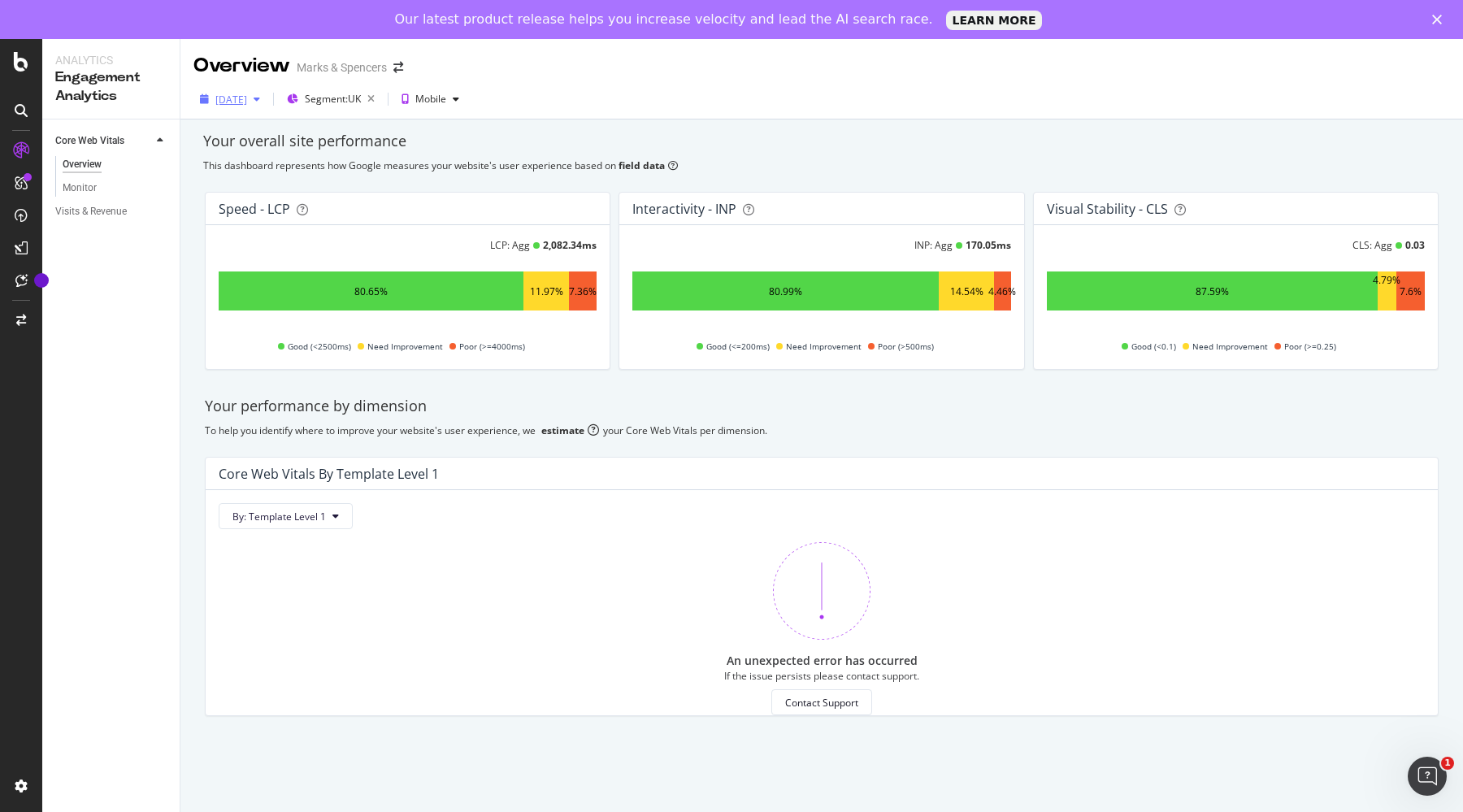
click at [253, 111] on button "[DATE]" at bounding box center [230, 98] width 73 height 26
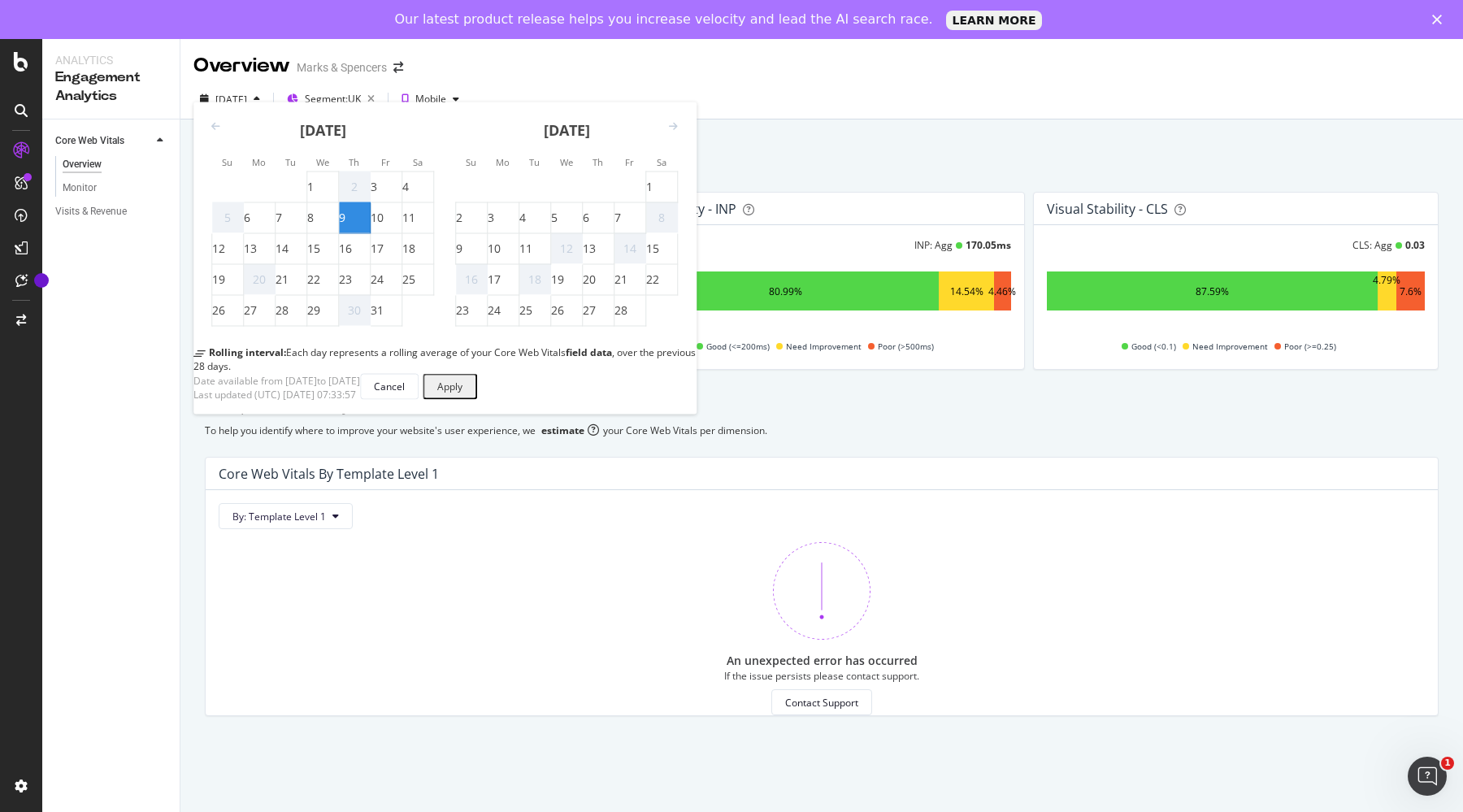
click at [673, 132] on icon "Move forward to switch to the next month." at bounding box center [673, 127] width 9 height 10
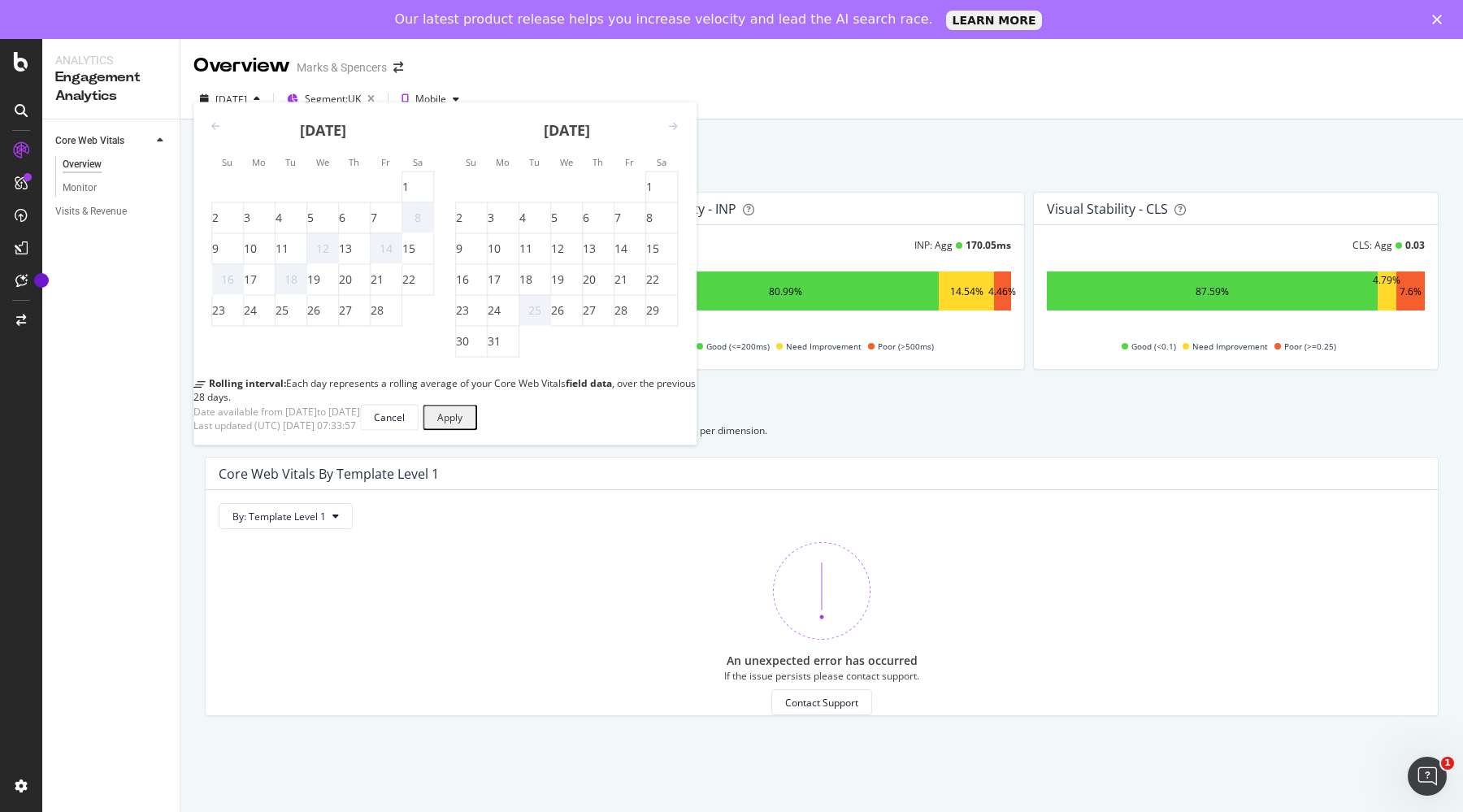
click at [673, 132] on icon "Move forward to switch to the next month." at bounding box center [673, 127] width 9 height 10
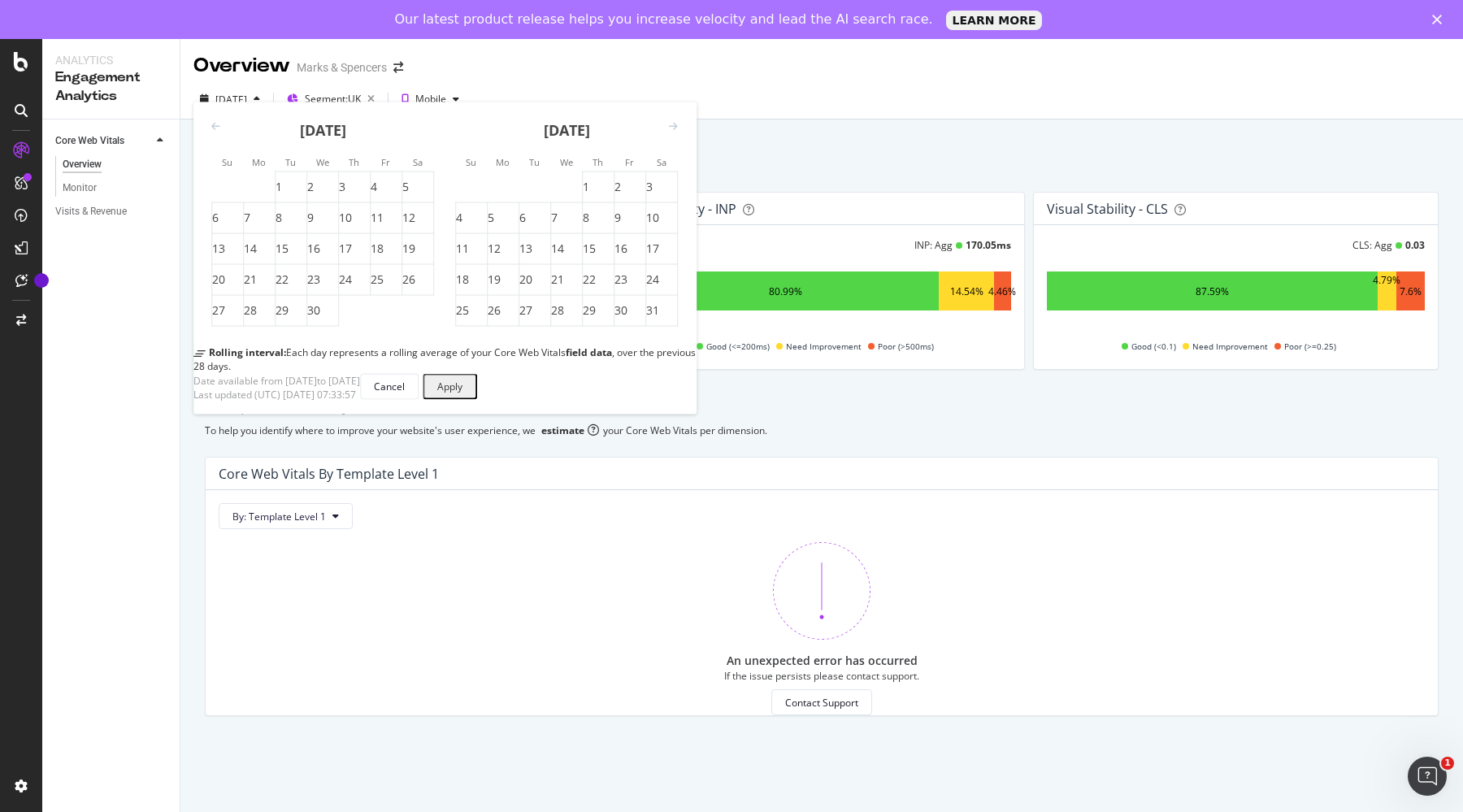
click at [673, 132] on icon "Move forward to switch to the next month." at bounding box center [673, 127] width 9 height 10
click at [678, 132] on icon "Move forward to switch to the next month." at bounding box center [673, 127] width 9 height 10
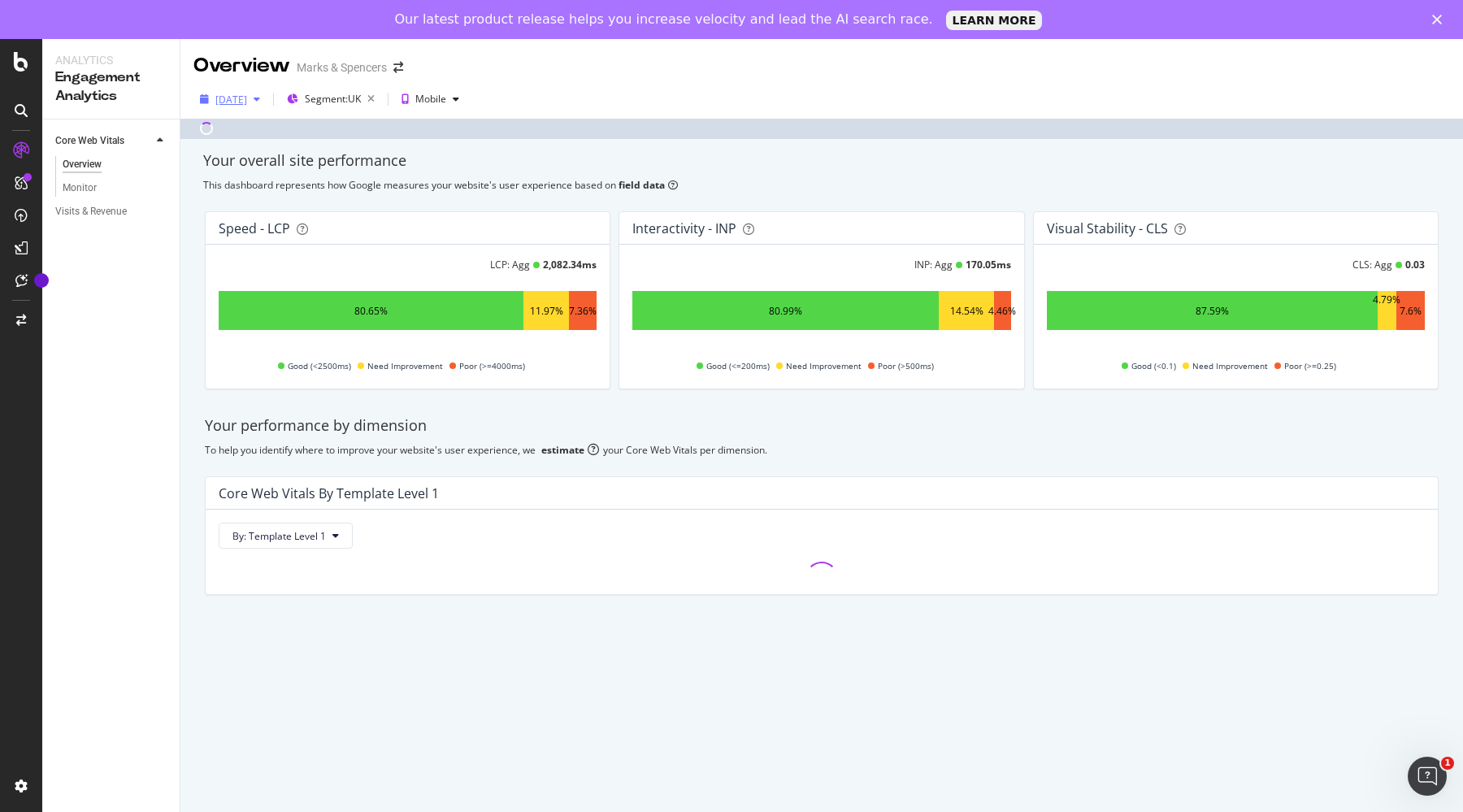
click at [260, 98] on icon "button" at bounding box center [257, 99] width 7 height 10
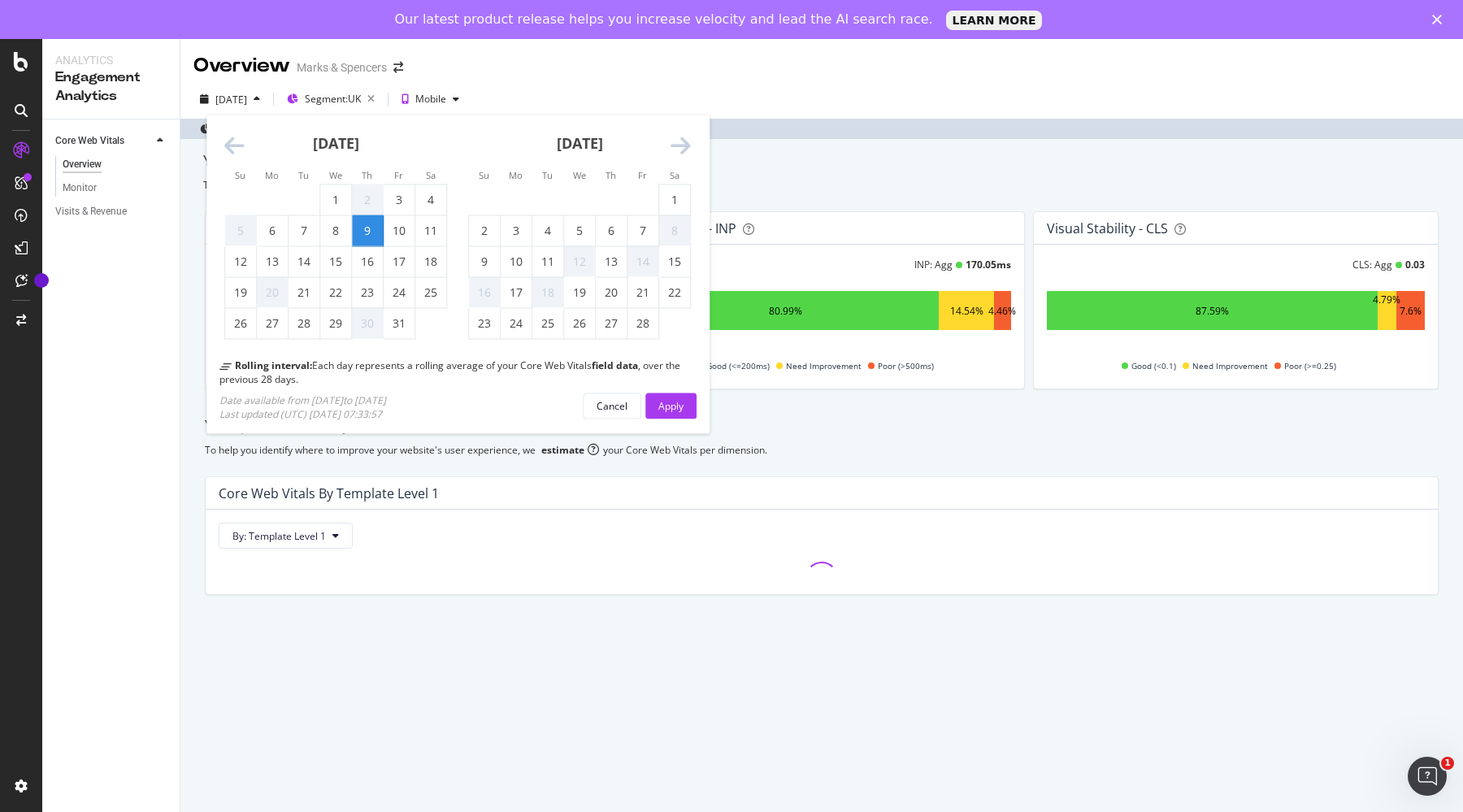
click at [686, 145] on icon "Move forward to switch to the next month." at bounding box center [681, 145] width 20 height 23
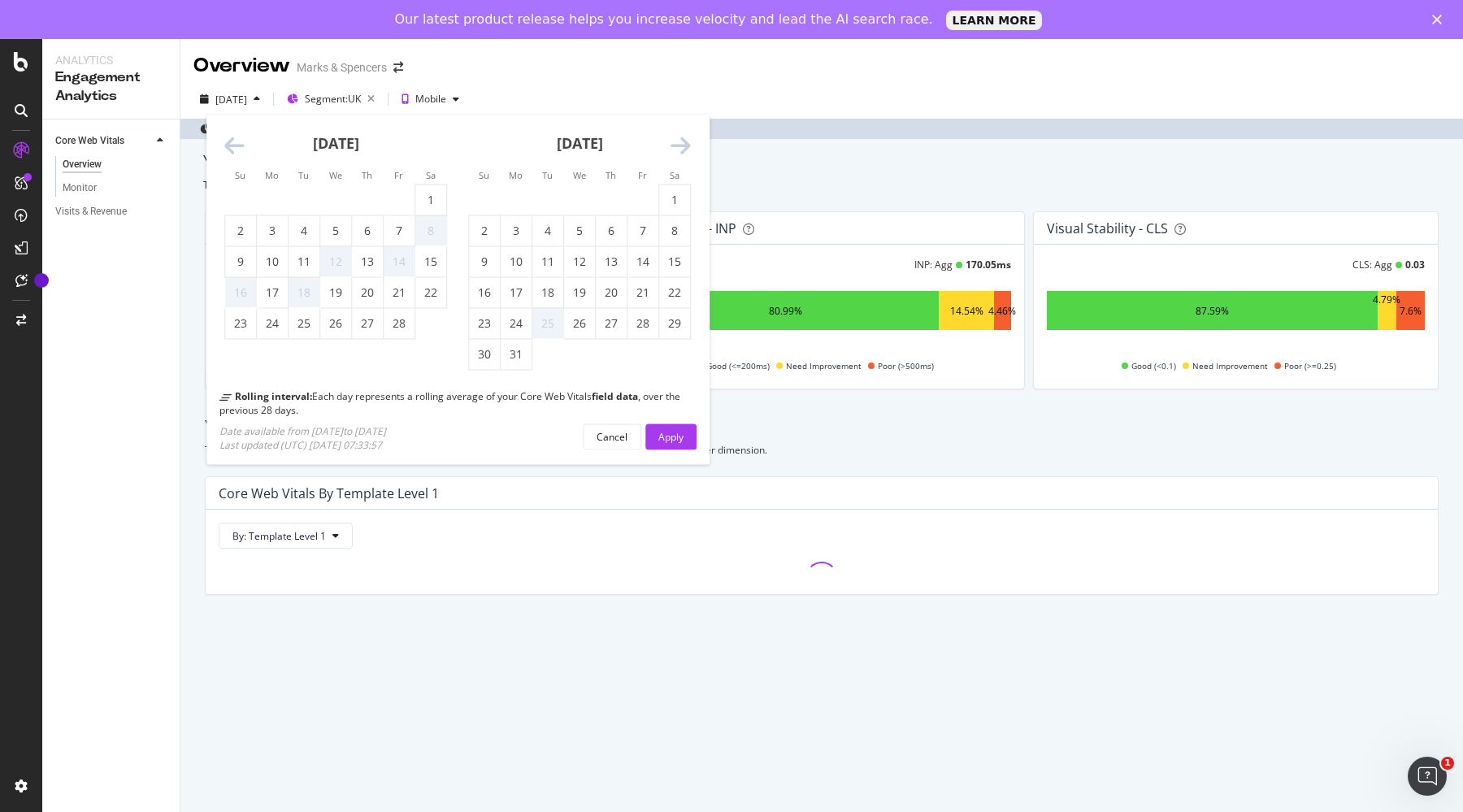
click at [686, 145] on icon "Move forward to switch to the next month." at bounding box center [681, 145] width 20 height 23
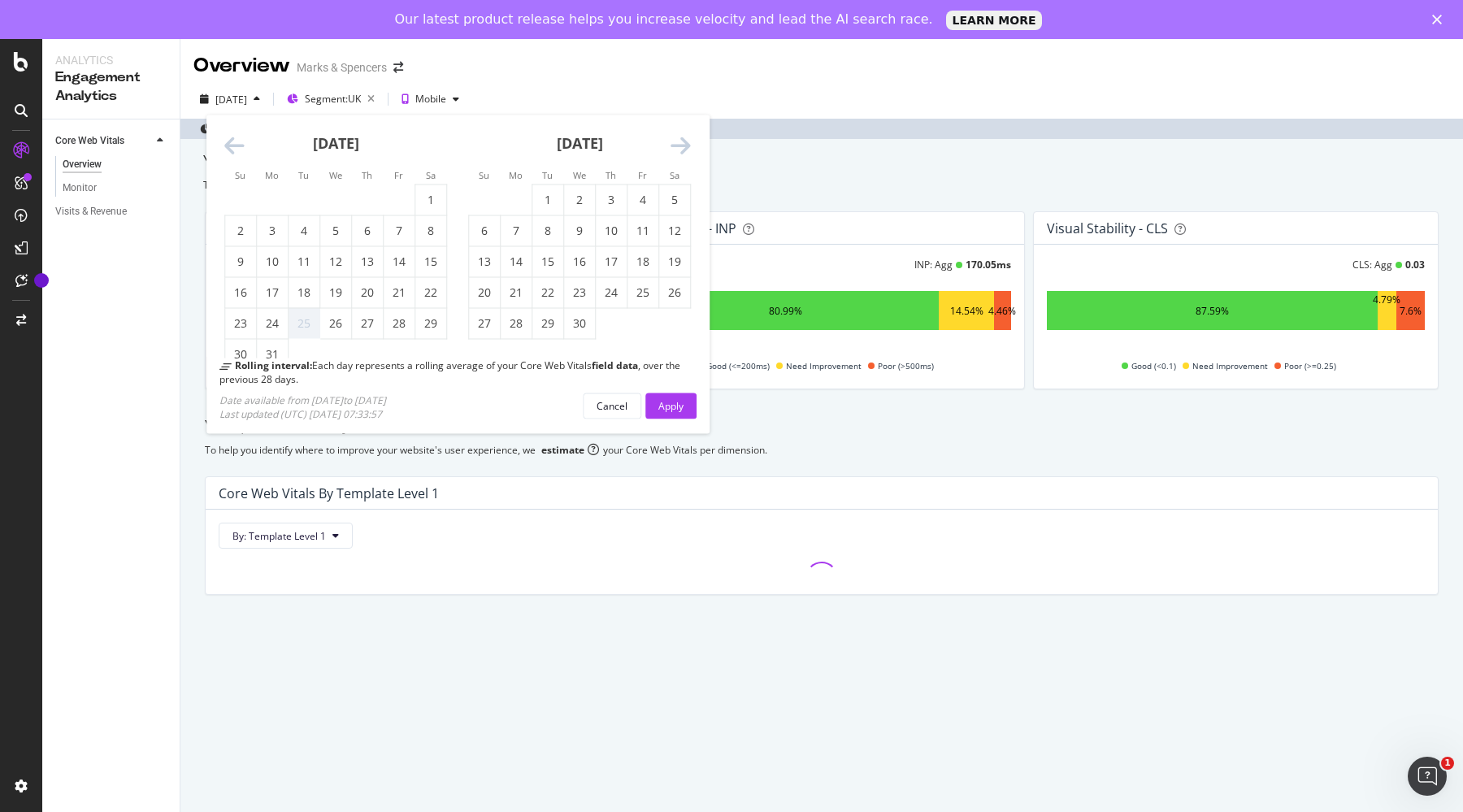
click at [686, 145] on icon "Move forward to switch to the next month." at bounding box center [681, 145] width 20 height 23
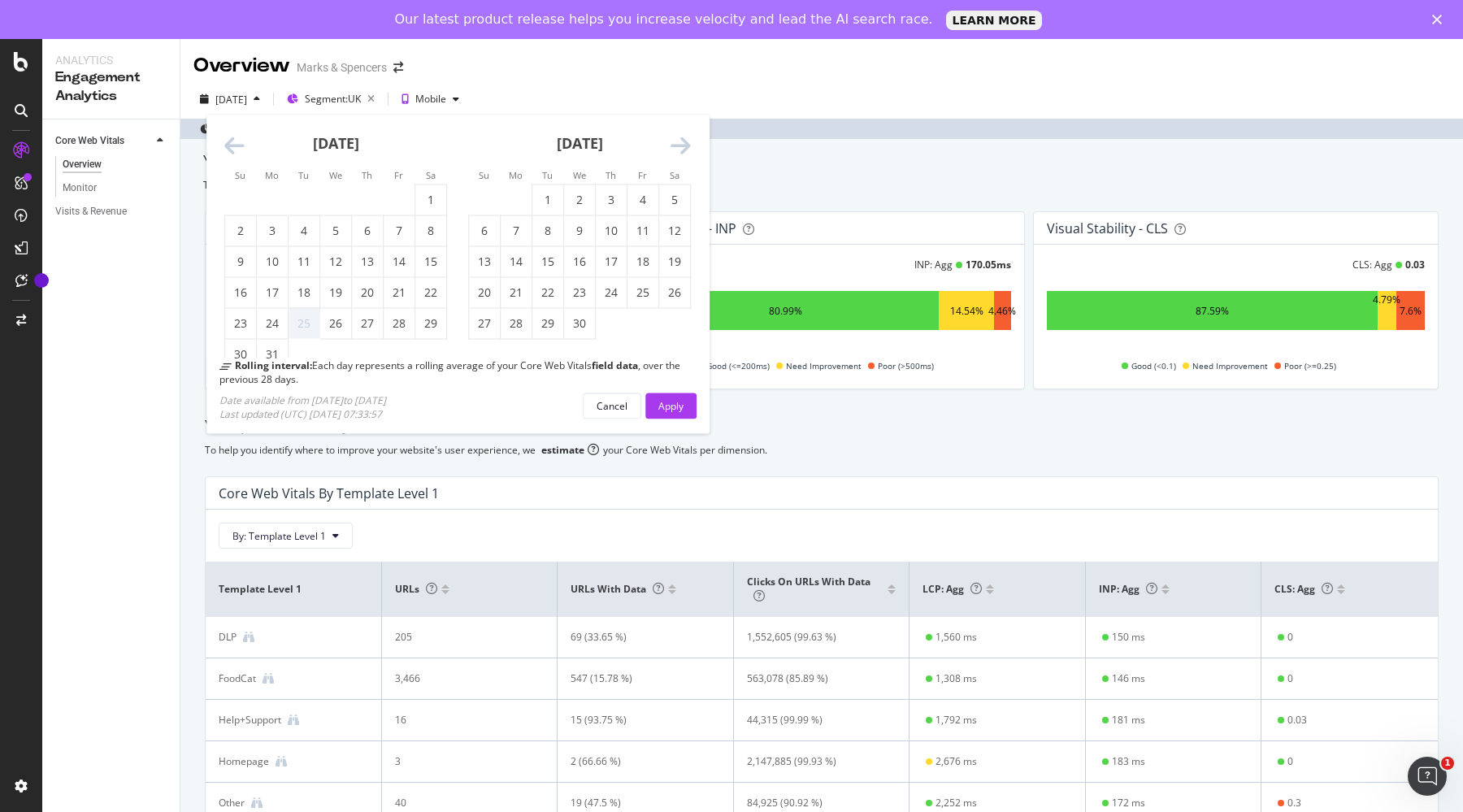
click at [686, 145] on icon "Move forward to switch to the next month." at bounding box center [681, 145] width 20 height 23
click at [684, 145] on icon "Move forward to switch to the next month." at bounding box center [681, 145] width 20 height 23
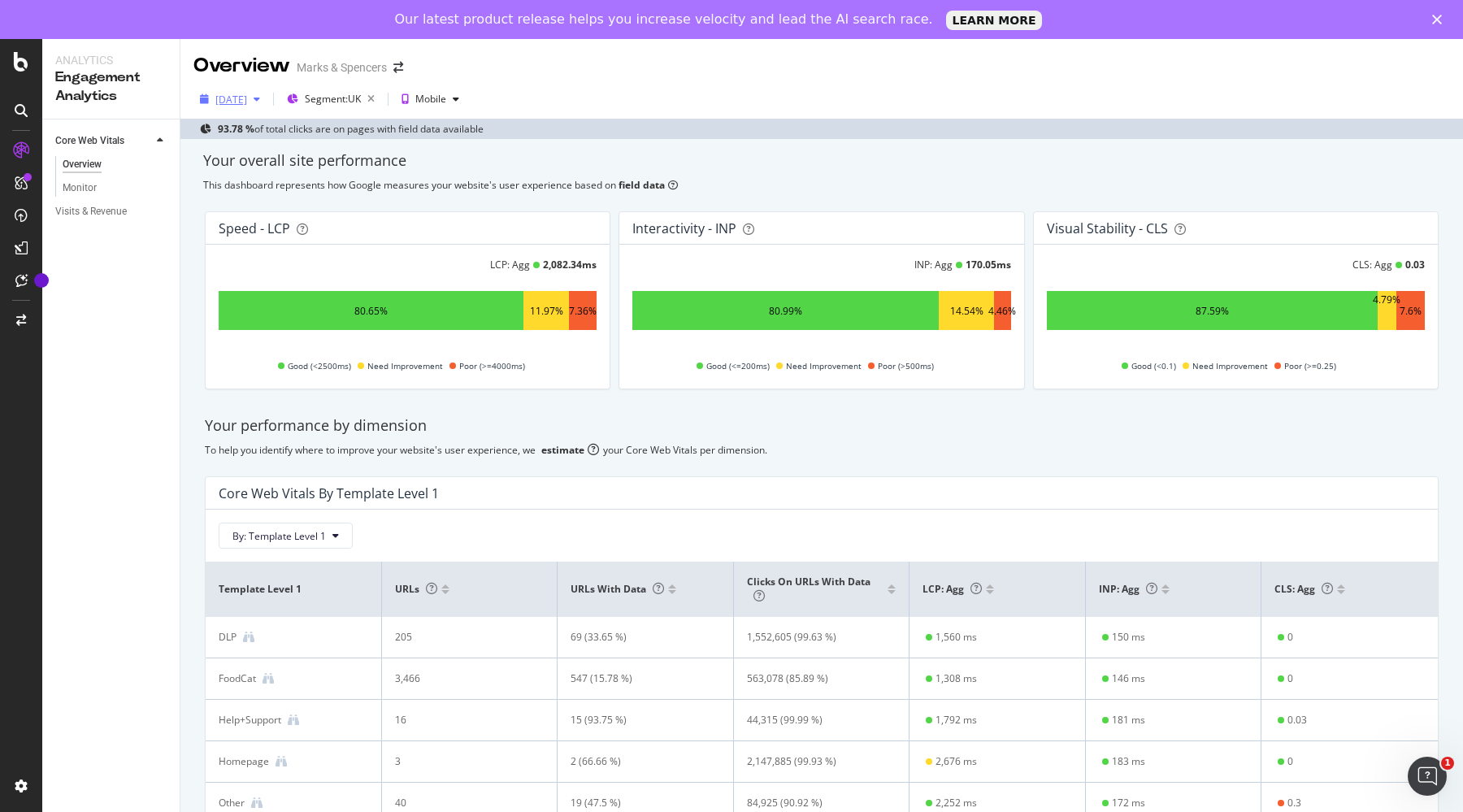
click at [244, 102] on div "[DATE]" at bounding box center [231, 99] width 32 height 13
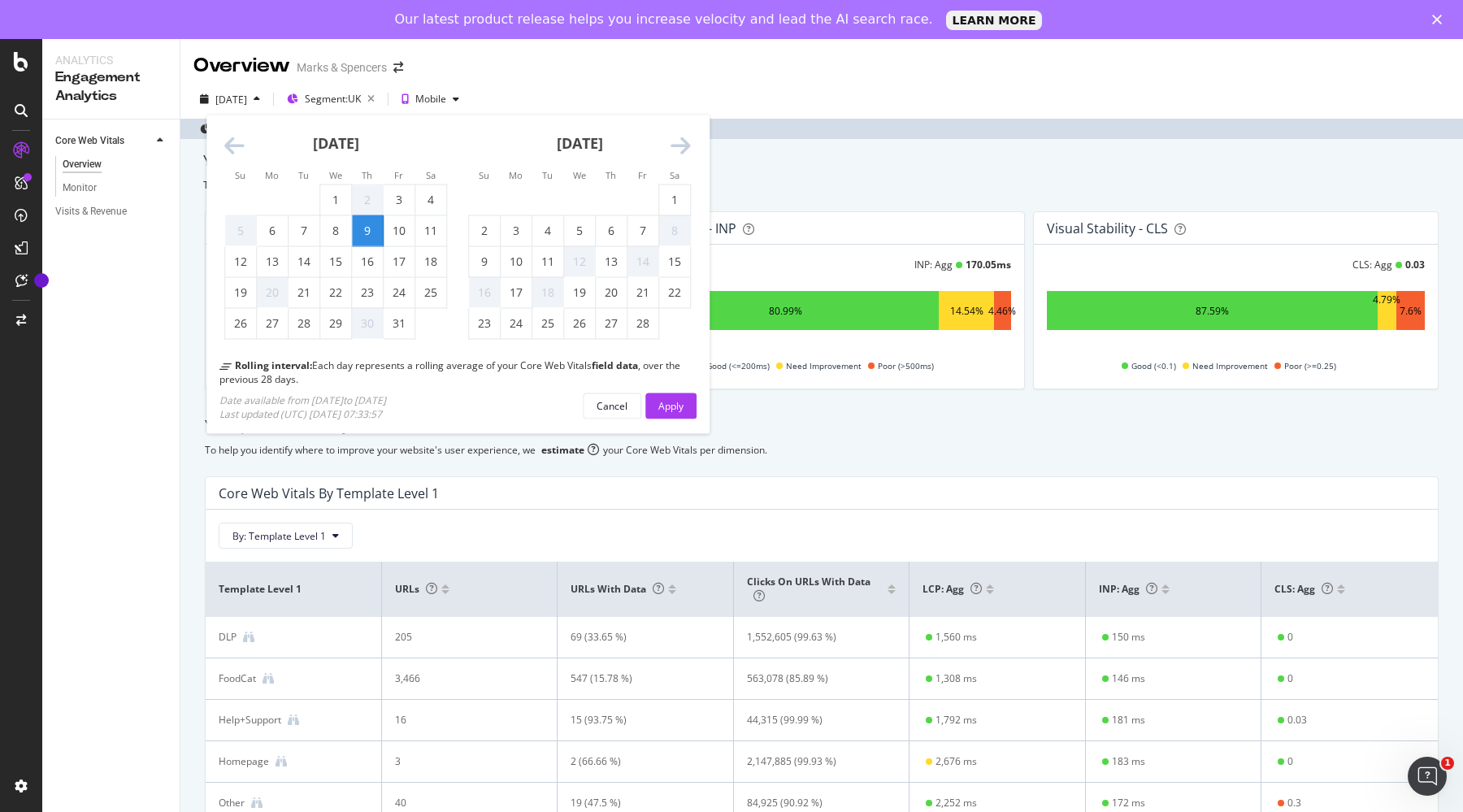
click at [679, 142] on icon "Move forward to switch to the next month." at bounding box center [681, 145] width 20 height 23
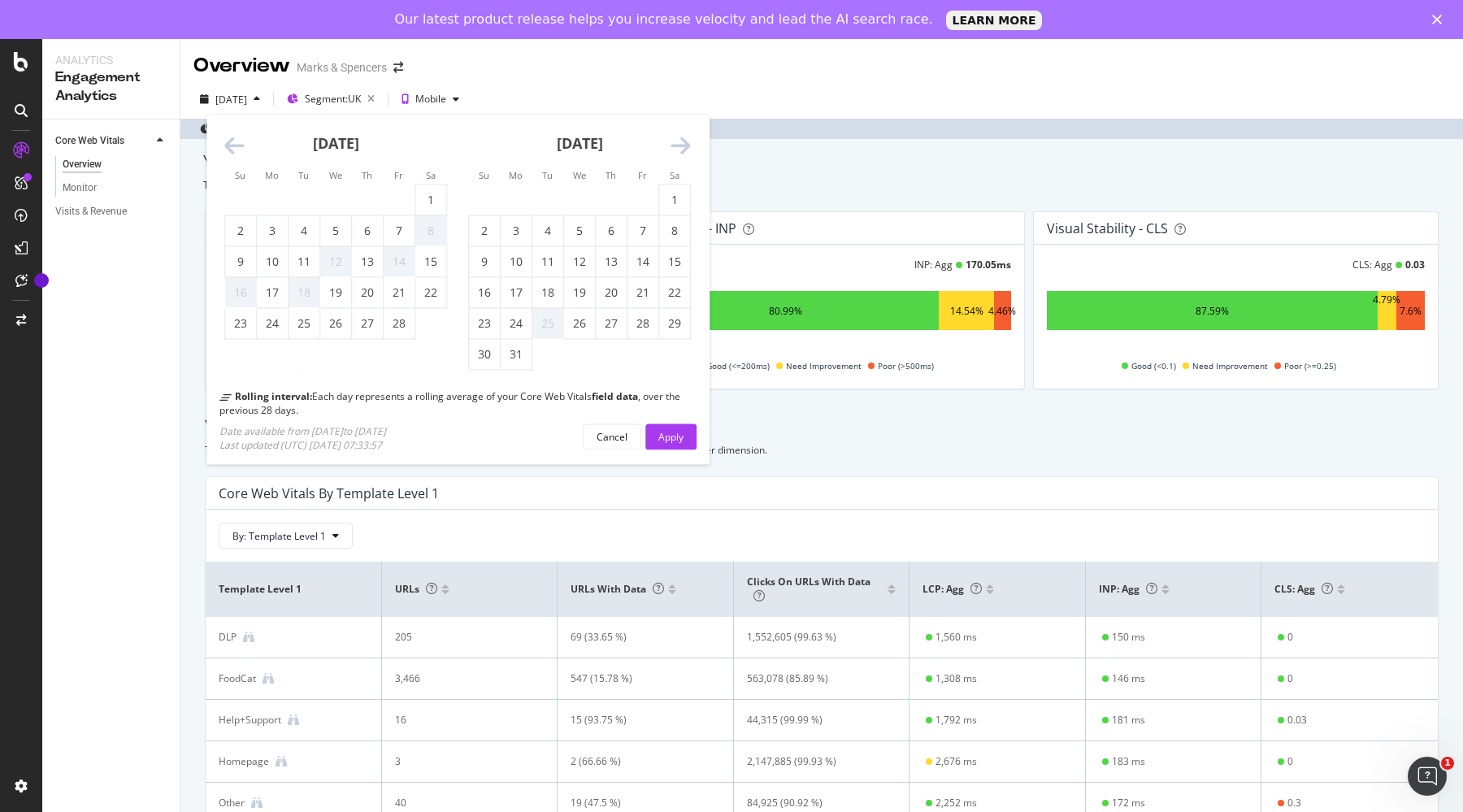
click at [679, 142] on icon "Move forward to switch to the next month." at bounding box center [681, 145] width 20 height 23
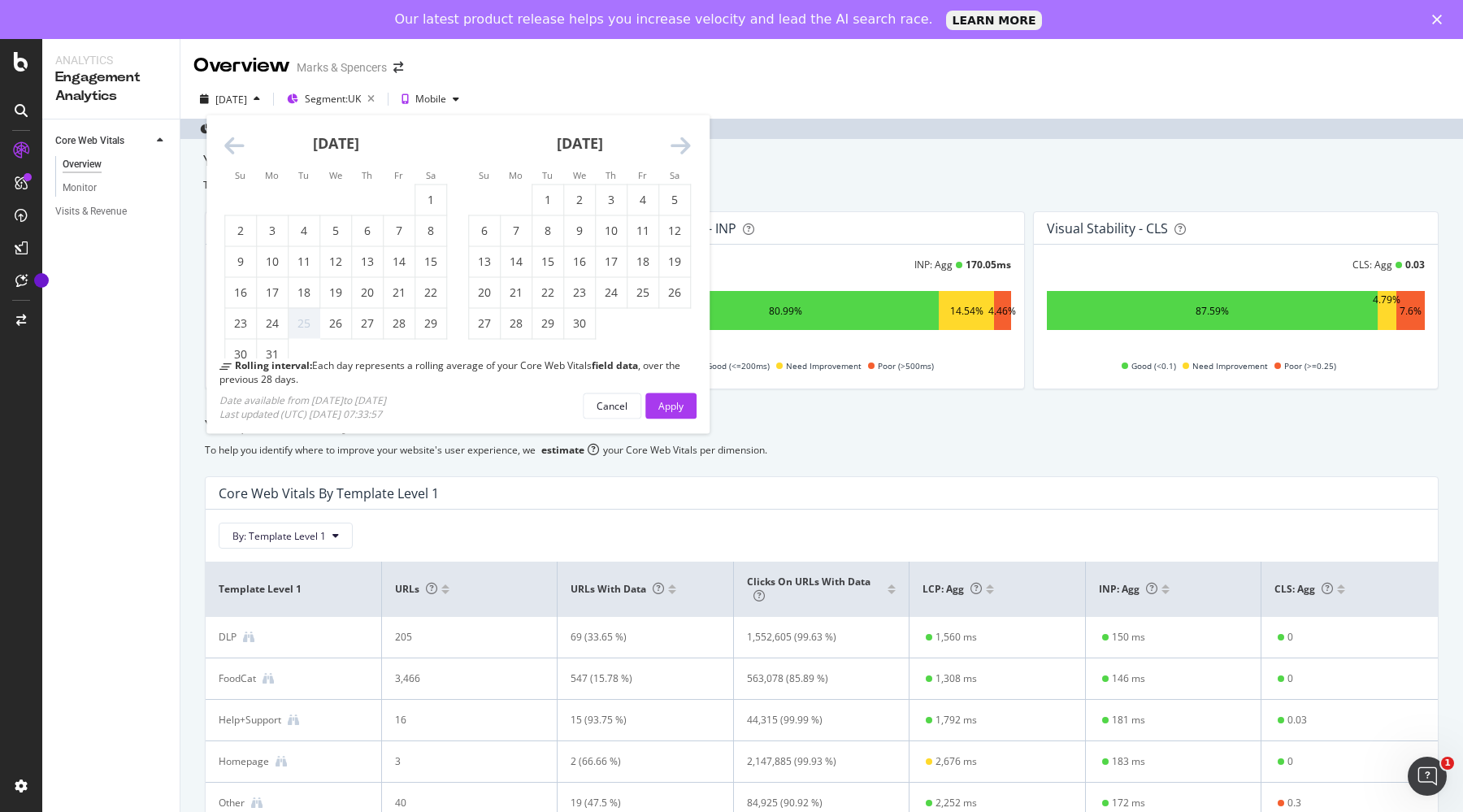
click at [679, 142] on icon "Move forward to switch to the next month." at bounding box center [681, 145] width 20 height 23
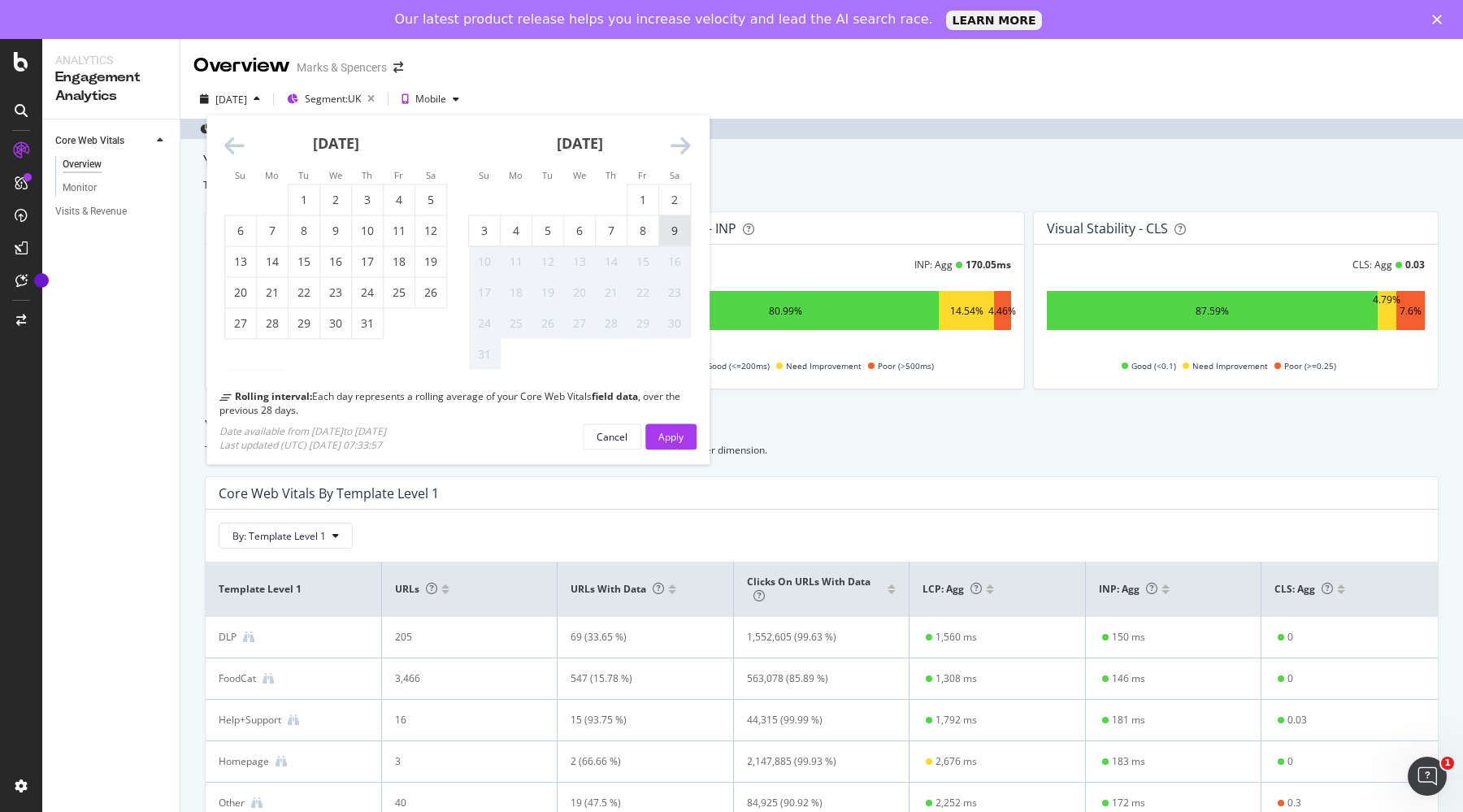
click at [679, 230] on div "9" at bounding box center [674, 230] width 31 height 16
click at [669, 437] on div "Apply" at bounding box center [671, 435] width 25 height 13
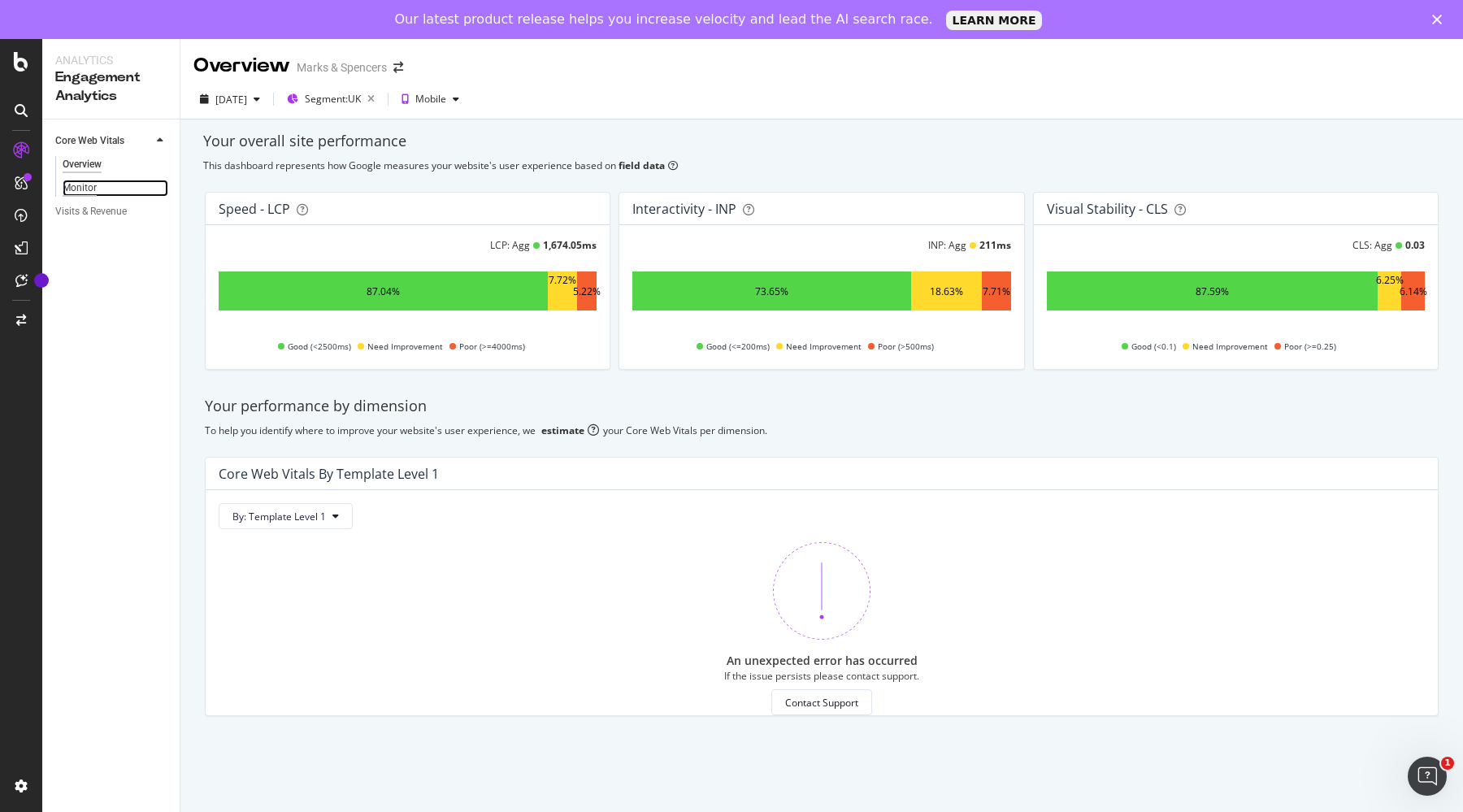
click at [90, 191] on div "Monitor" at bounding box center [79, 188] width 34 height 17
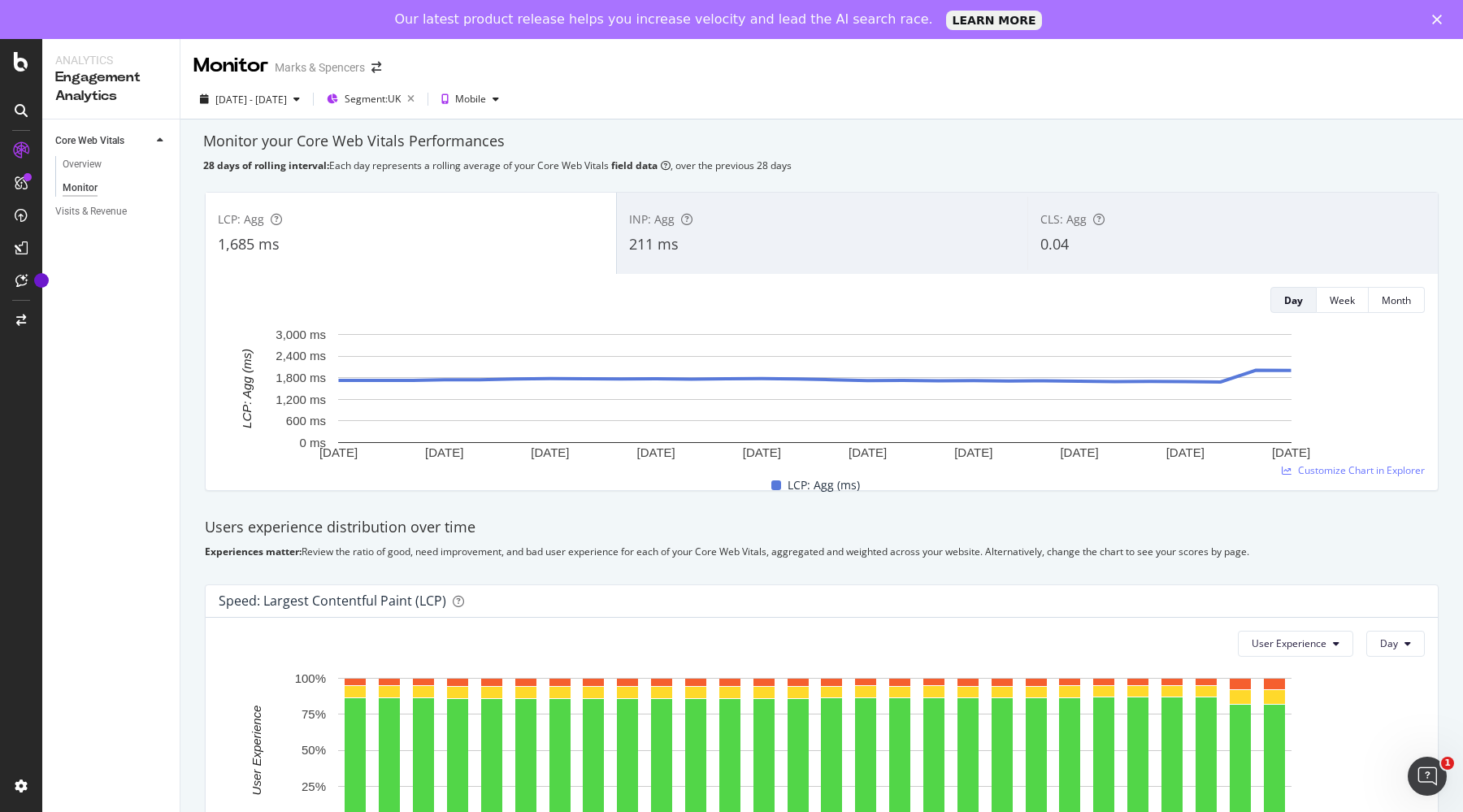
click at [688, 208] on div "INP: Agg 211 ms" at bounding box center [822, 233] width 410 height 73
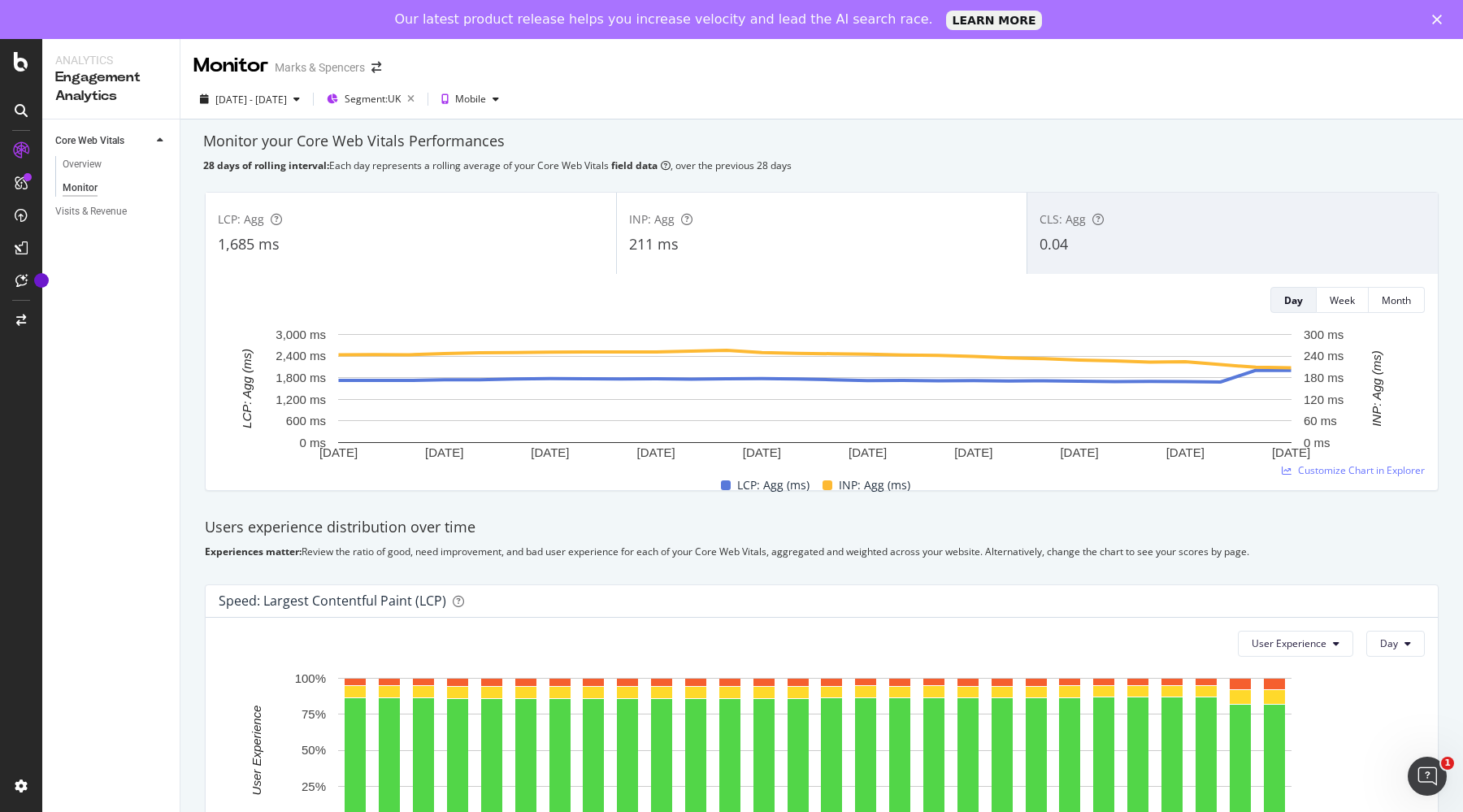
click at [493, 225] on div "LCP: Agg" at bounding box center [410, 219] width 386 height 16
